Goal: Find specific page/section: Find specific page/section

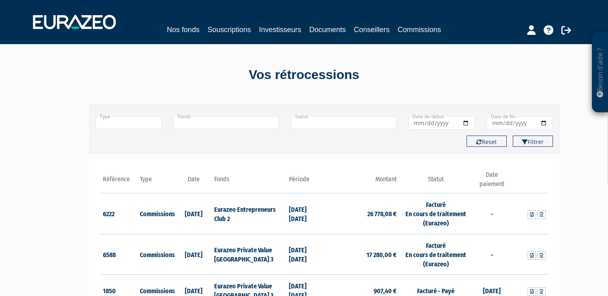
scroll to position [42, 0]
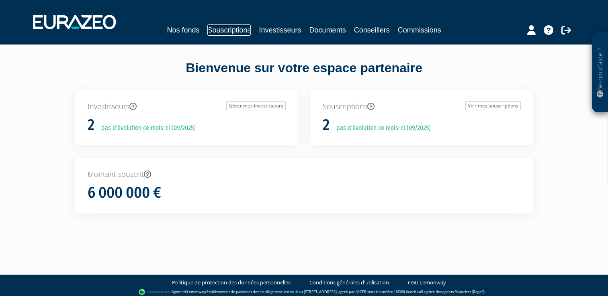
click at [230, 27] on link "Souscriptions" at bounding box center [228, 29] width 43 height 11
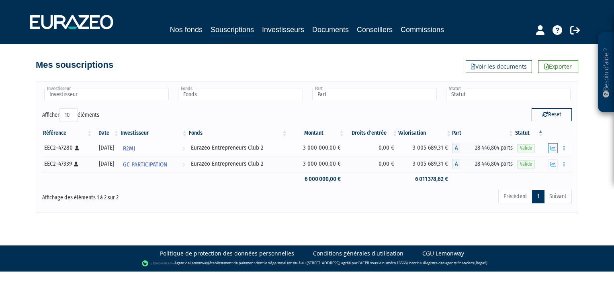
click at [553, 147] on icon "button" at bounding box center [552, 148] width 5 height 5
